Goal: Contribute content

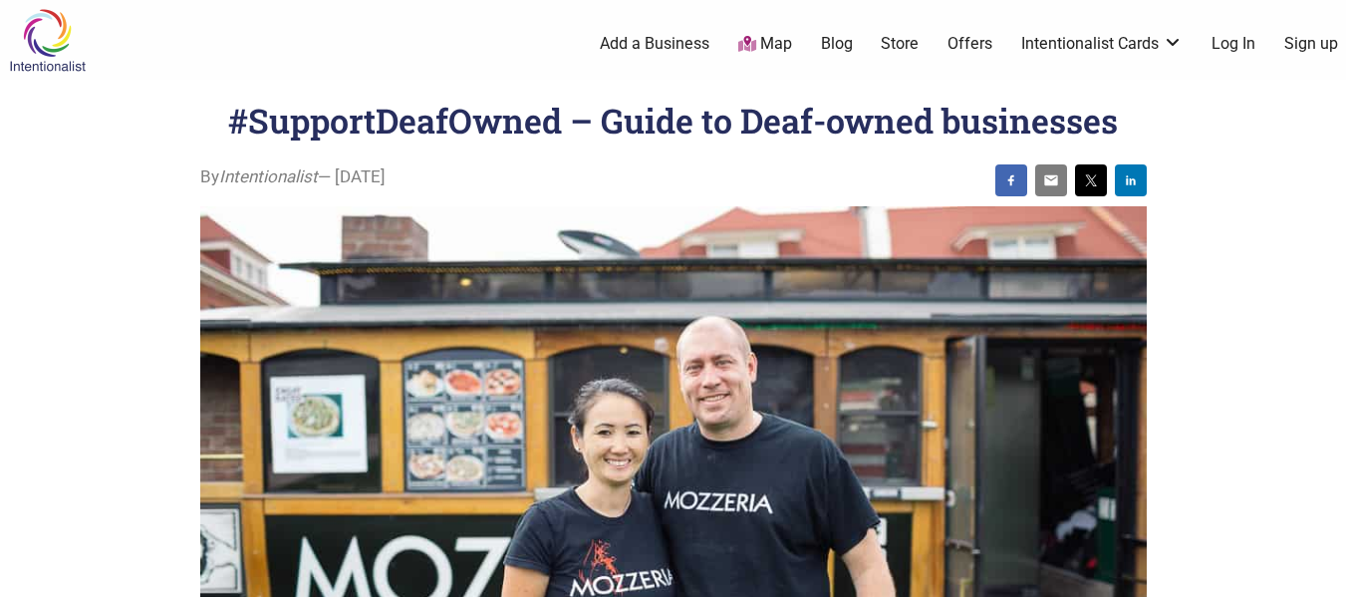
click at [681, 42] on link "Add a Business" at bounding box center [655, 44] width 110 height 22
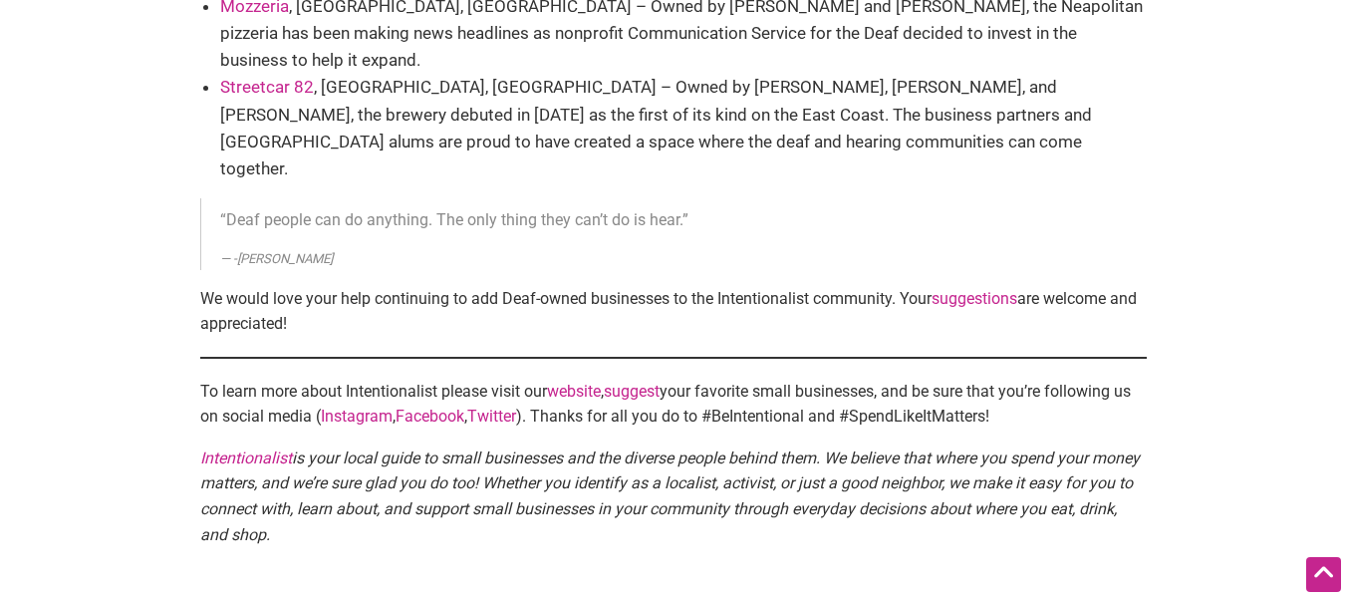
scroll to position [1029, 0]
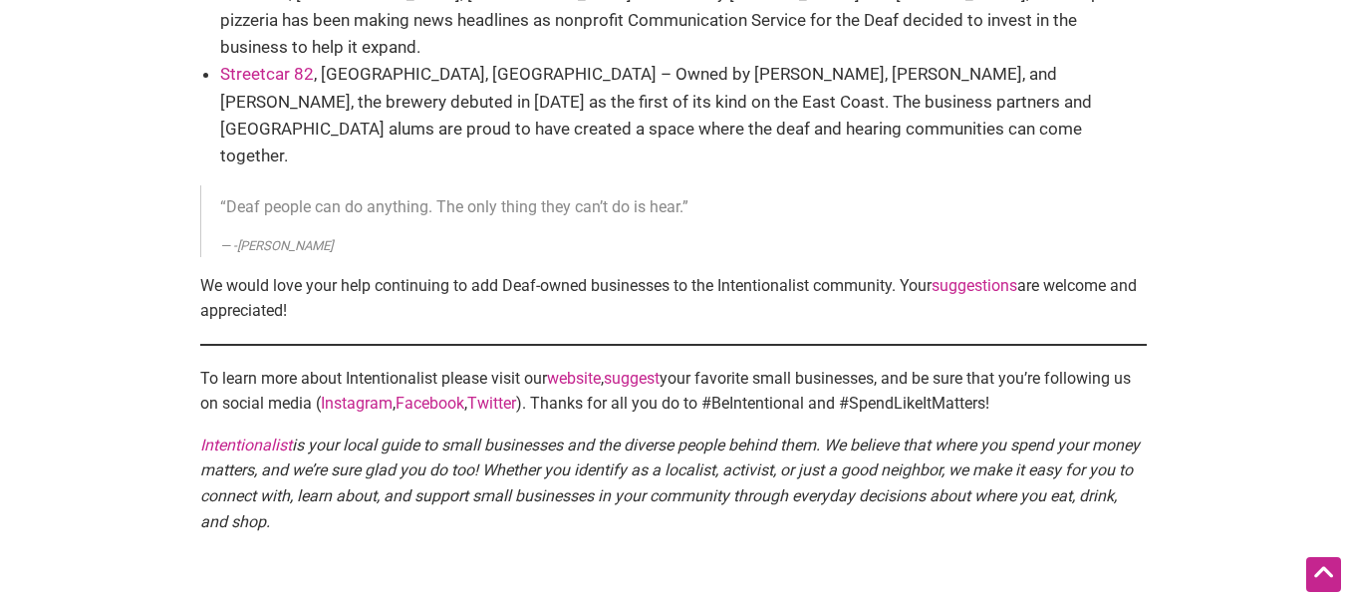
click at [976, 276] on link "suggestions" at bounding box center [974, 285] width 86 height 19
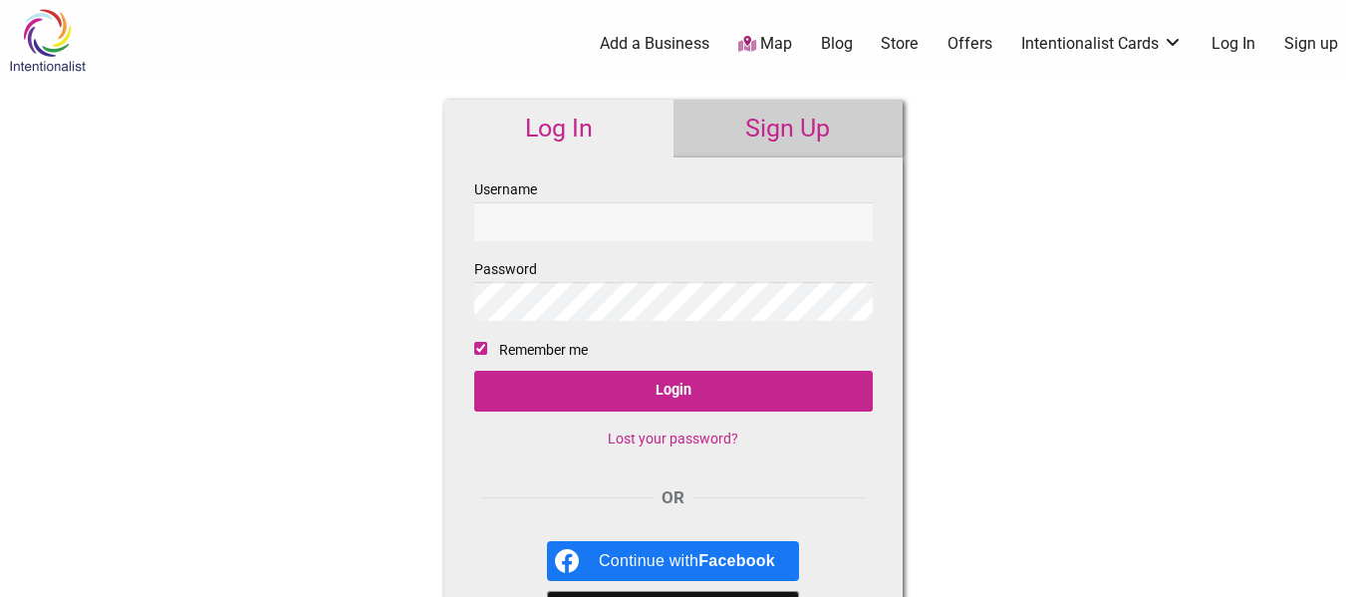
click at [684, 562] on div "Continue with Facebook" at bounding box center [687, 561] width 176 height 40
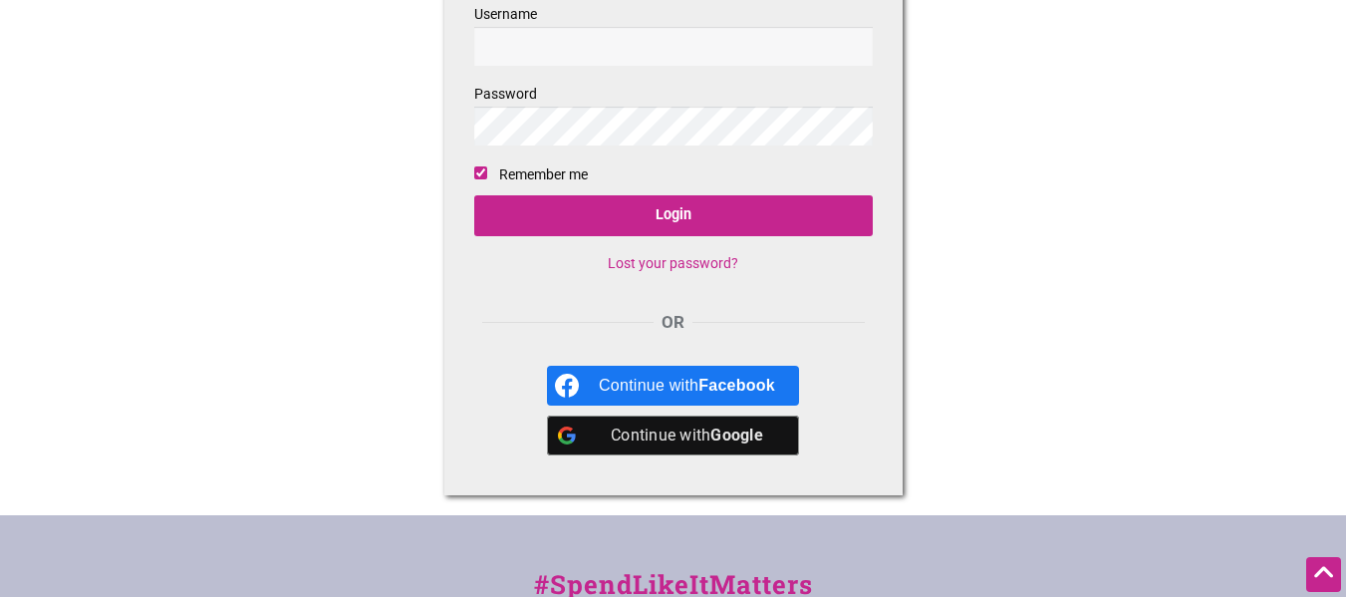
scroll to position [171, 0]
